Goal: Task Accomplishment & Management: Use online tool/utility

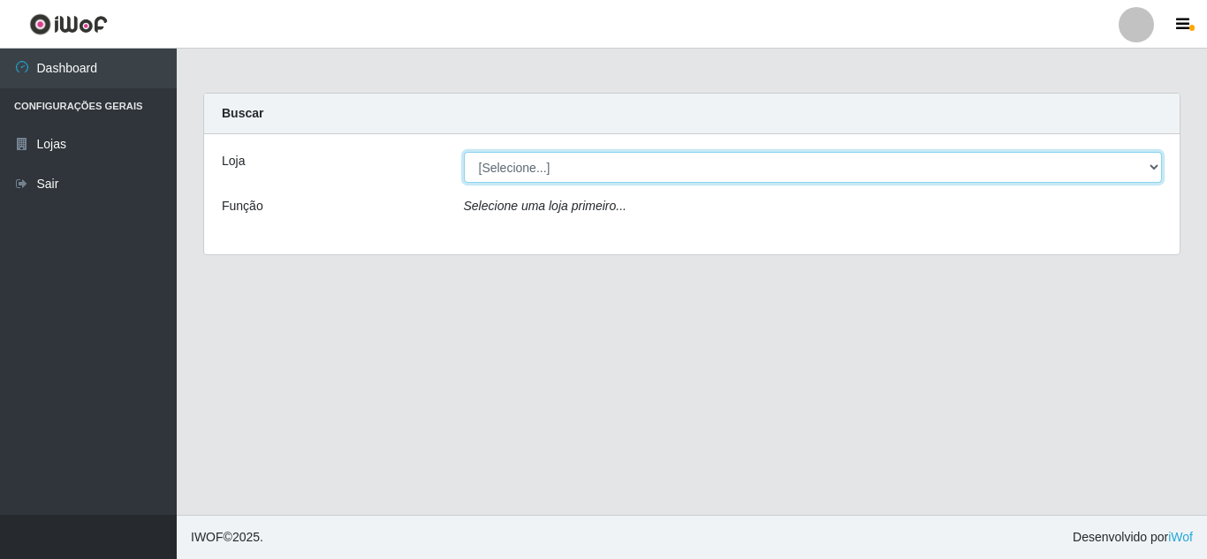
click at [550, 168] on select "[Selecione...] Queiroz [GEOGRAPHIC_DATA] - [GEOGRAPHIC_DATA]" at bounding box center [813, 167] width 699 height 31
select select "462"
click at [464, 152] on select "[Selecione...] Queiroz [GEOGRAPHIC_DATA] - [GEOGRAPHIC_DATA]" at bounding box center [813, 167] width 699 height 31
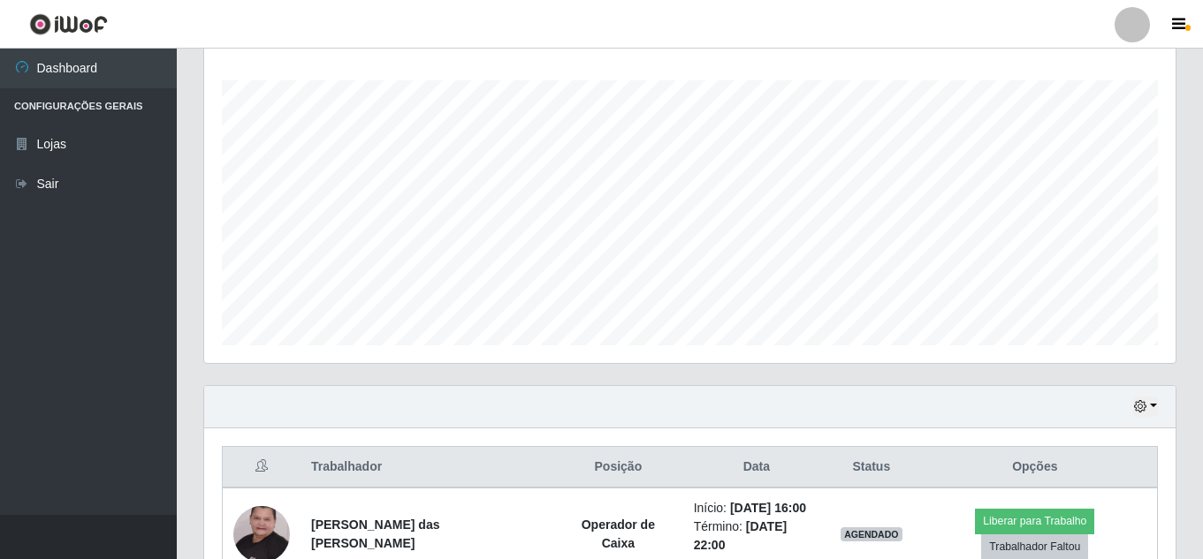
scroll to position [457, 0]
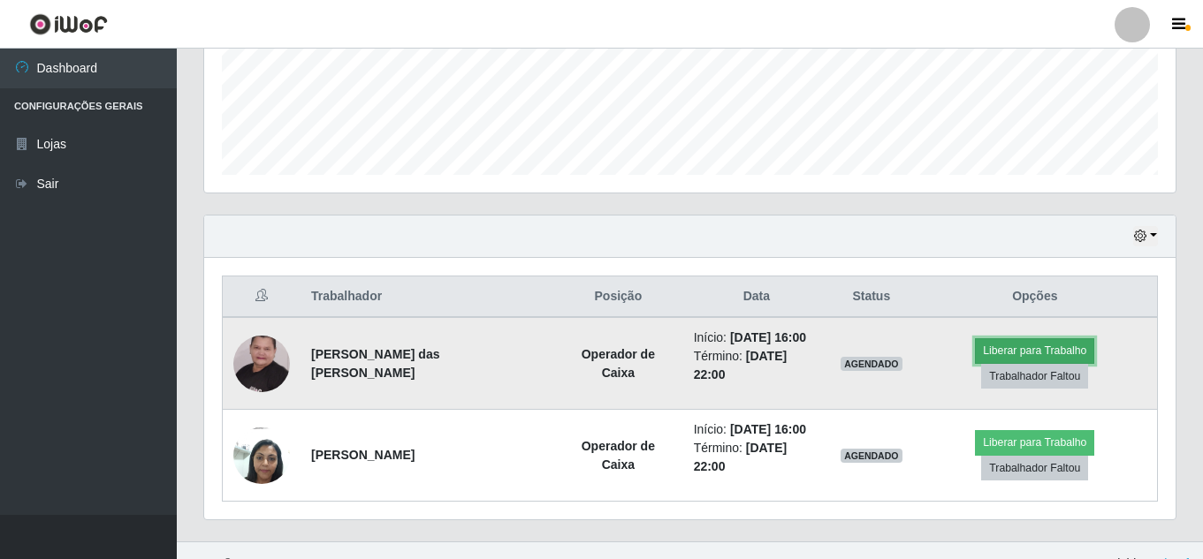
click at [619, 354] on button "Liberar para Trabalho" at bounding box center [1034, 351] width 119 height 25
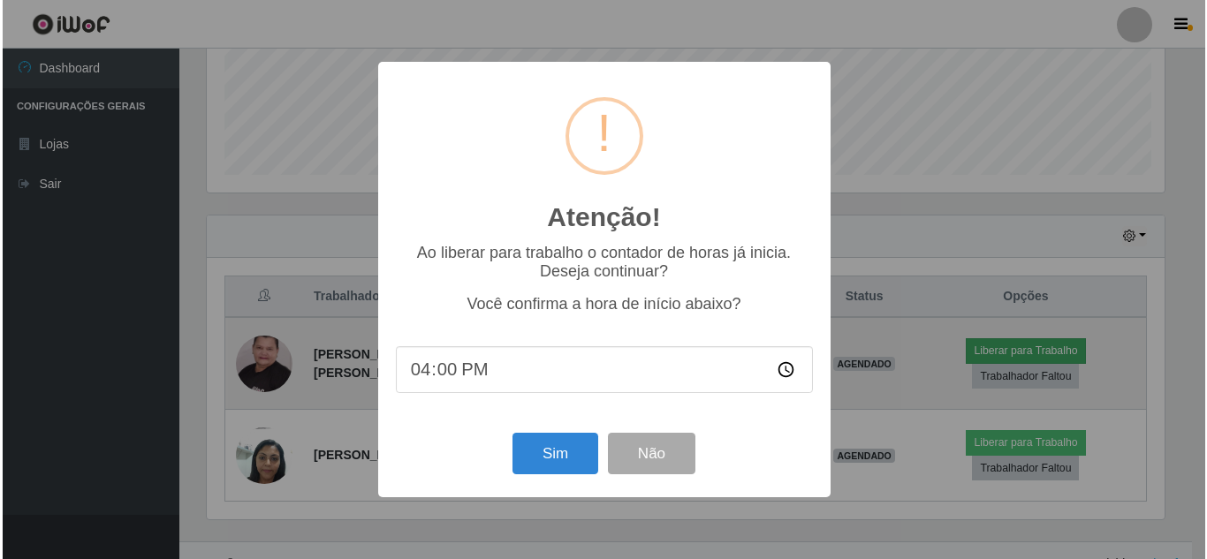
scroll to position [367, 962]
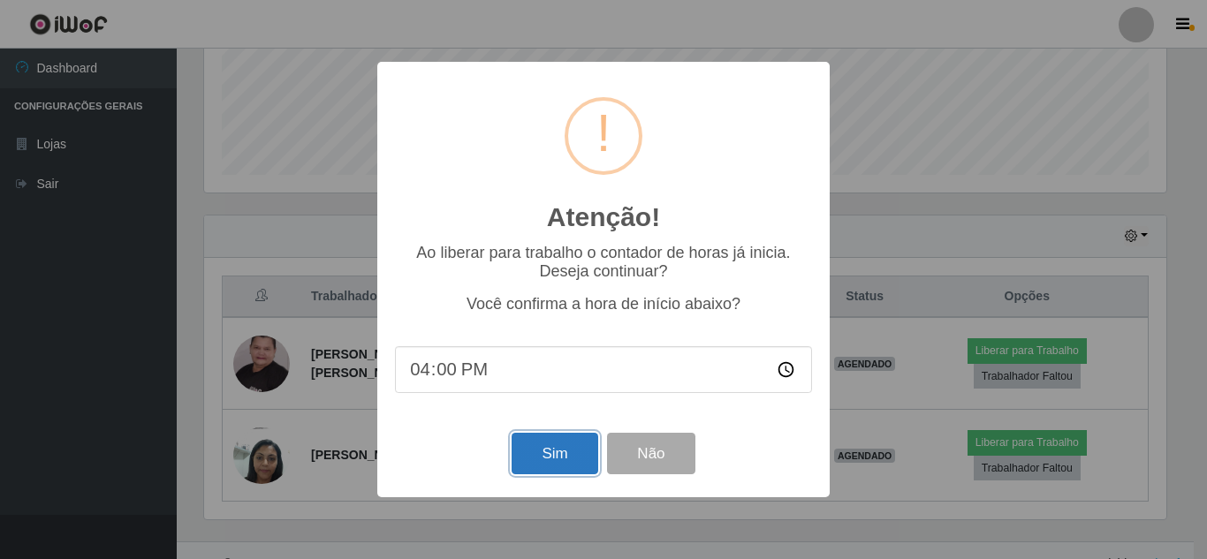
click at [574, 460] on button "Sim" at bounding box center [555, 454] width 86 height 42
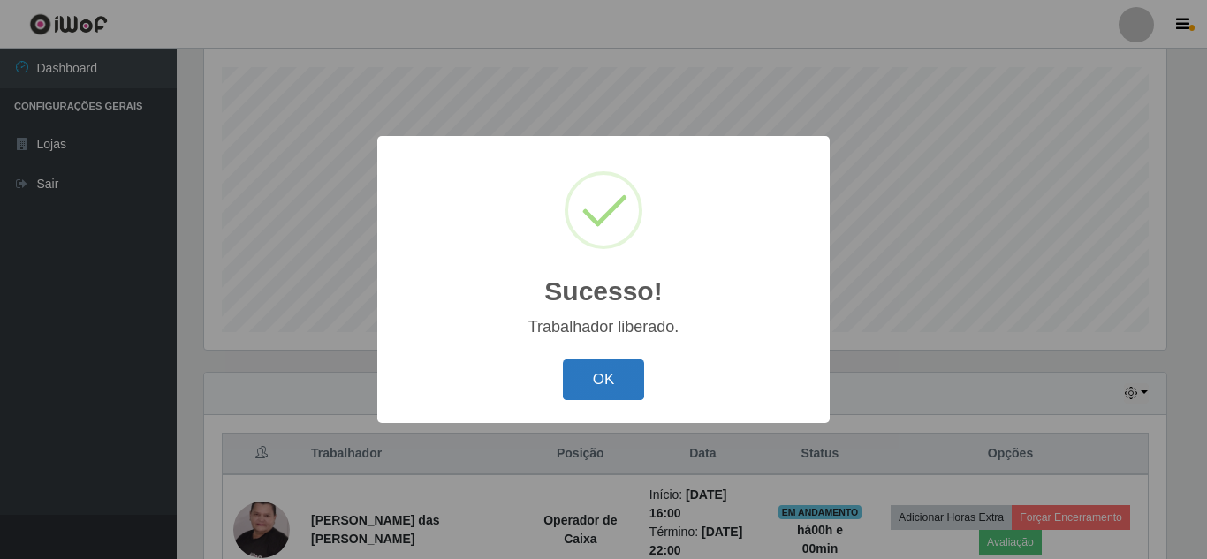
click at [591, 383] on button "OK" at bounding box center [604, 381] width 82 height 42
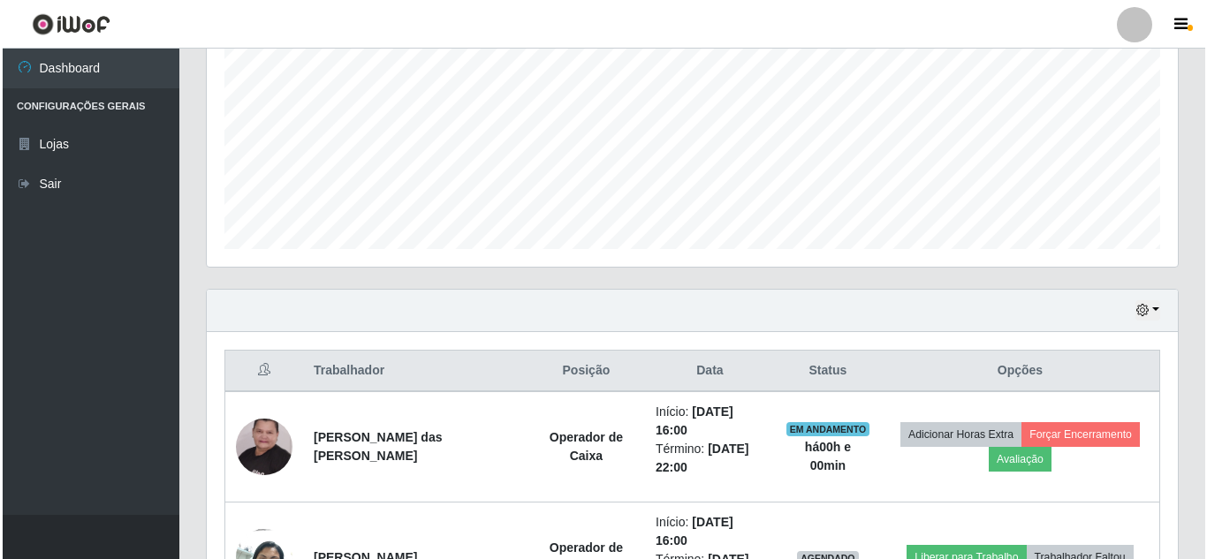
scroll to position [521, 0]
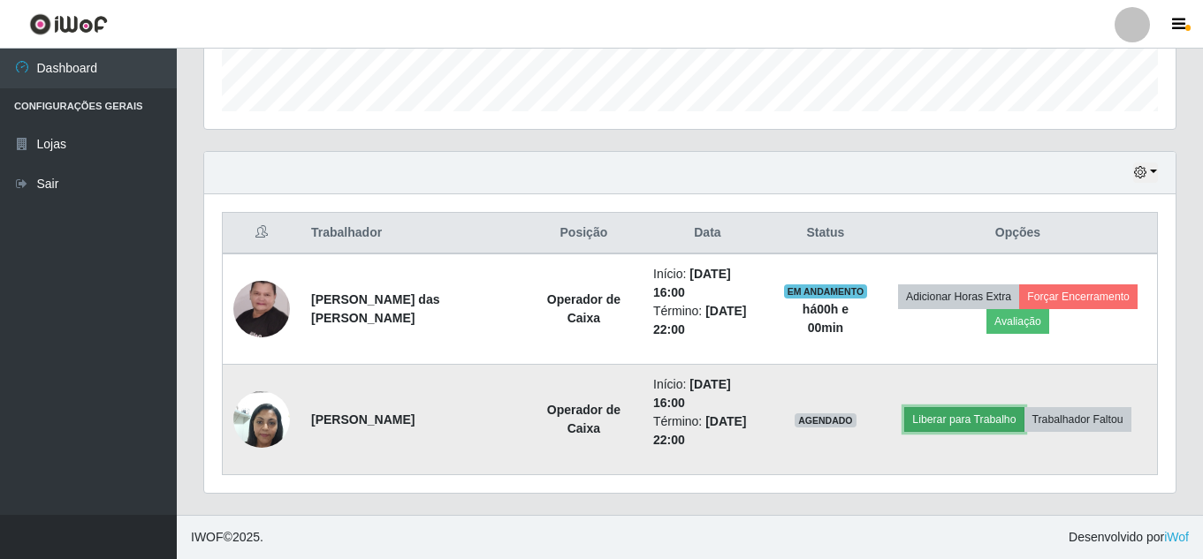
click at [619, 418] on button "Liberar para Trabalho" at bounding box center [963, 419] width 119 height 25
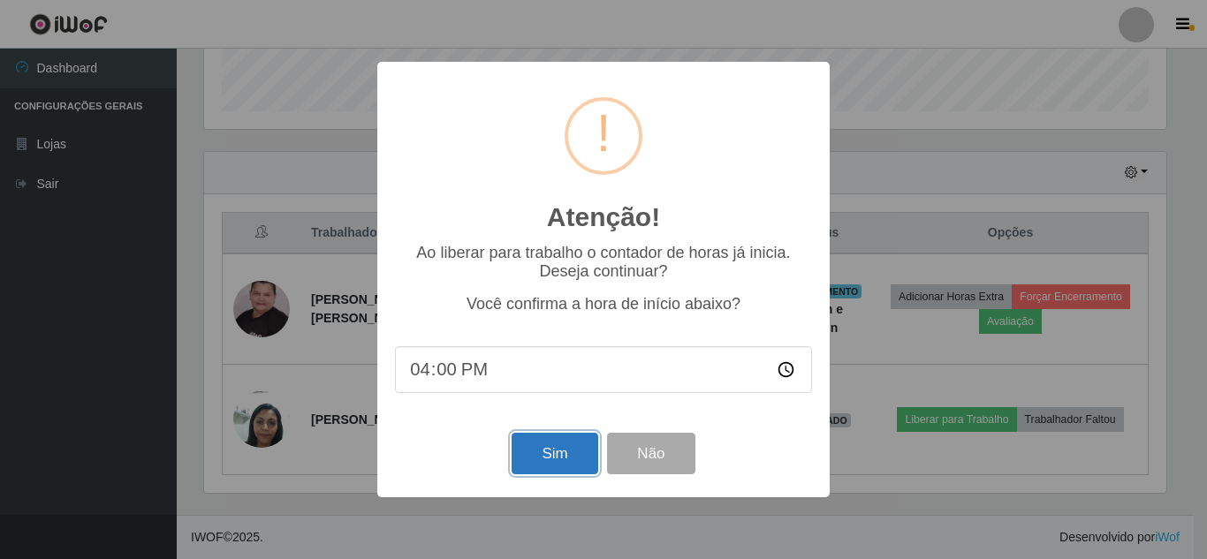
drag, startPoint x: 550, startPoint y: 451, endPoint x: 560, endPoint y: 447, distance: 11.2
click at [551, 451] on button "Sim" at bounding box center [555, 454] width 86 height 42
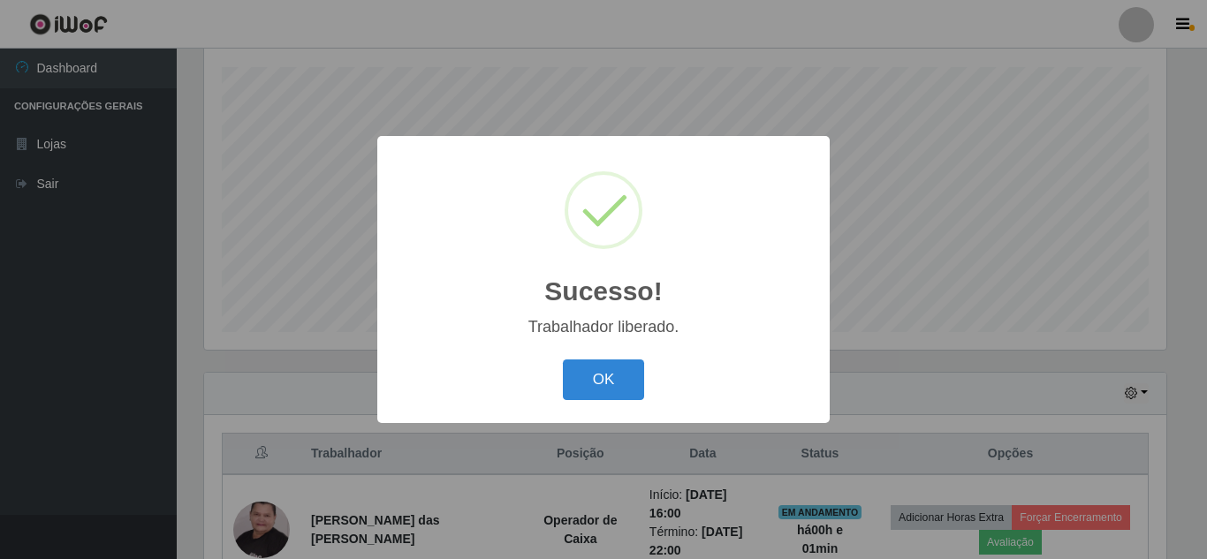
drag, startPoint x: 555, startPoint y: 424, endPoint x: 588, endPoint y: 409, distance: 36.0
click at [588, 409] on div "Sucesso! × Trabalhador liberado. OK Cancel" at bounding box center [603, 279] width 453 height 286
click at [599, 373] on button "OK" at bounding box center [604, 381] width 82 height 42
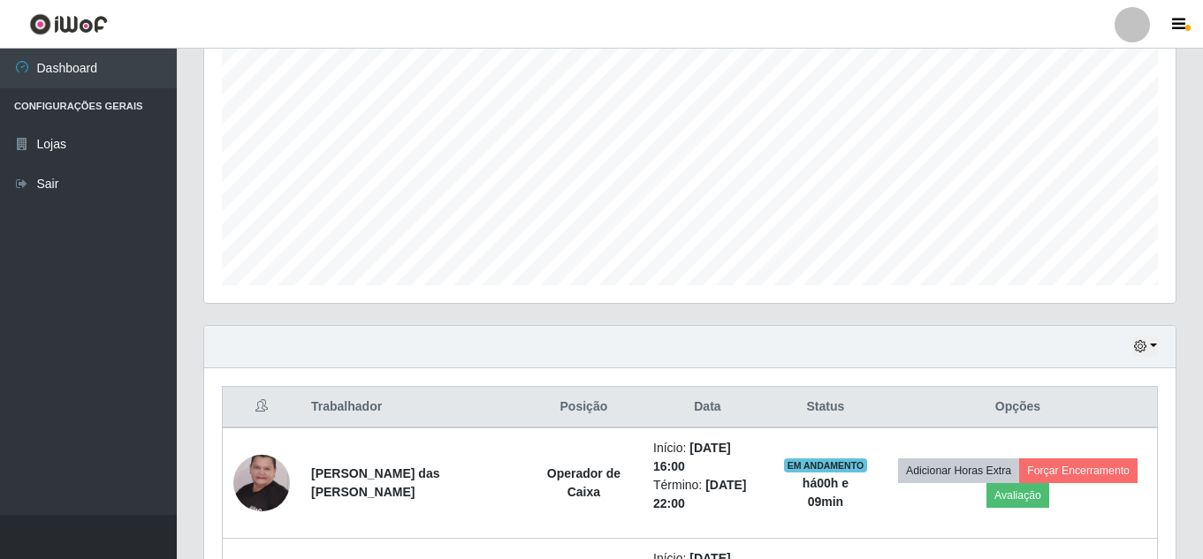
scroll to position [0, 0]
